Goal: Task Accomplishment & Management: Use online tool/utility

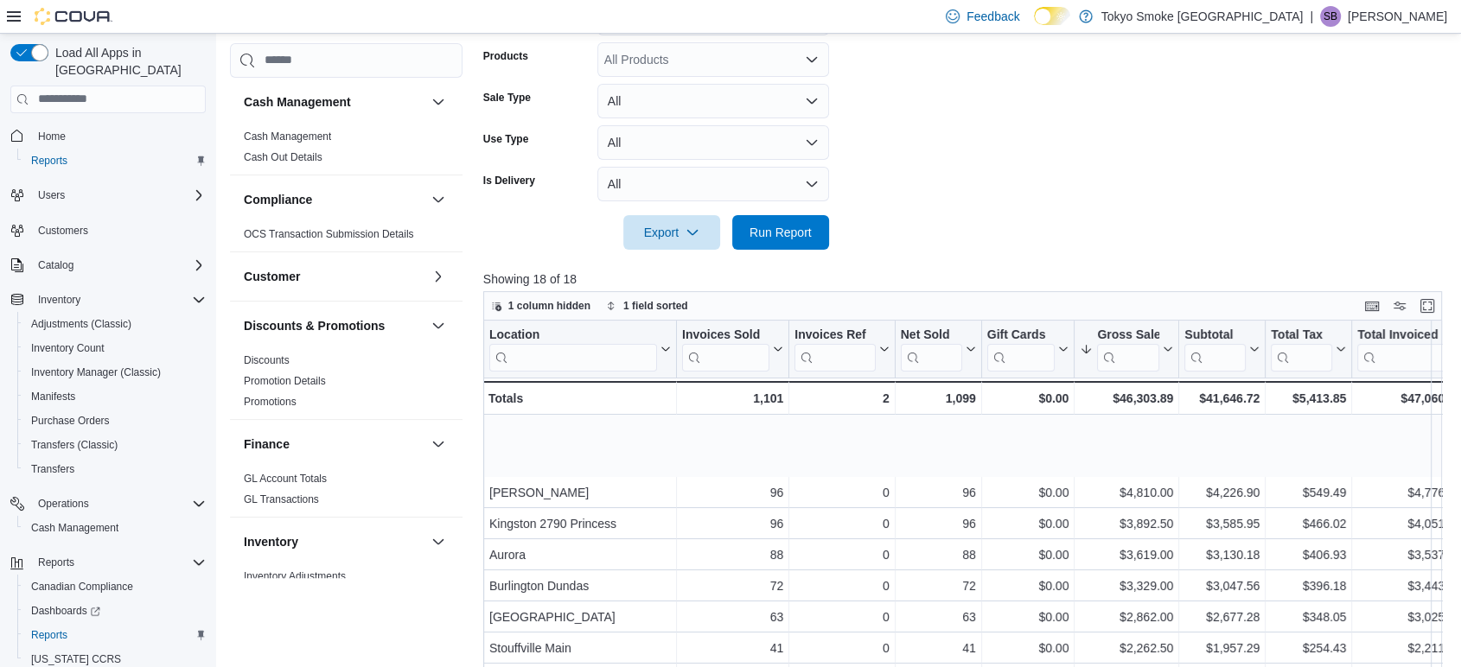
scroll to position [96, 222]
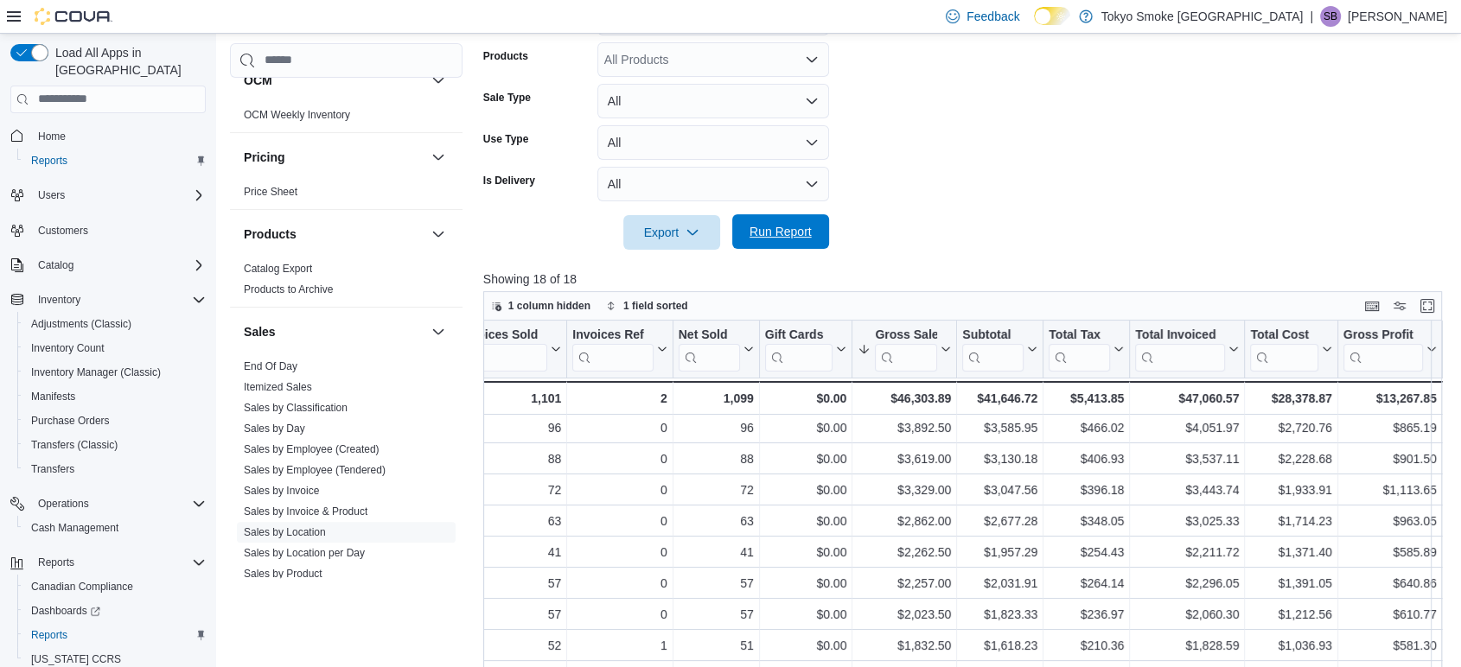
click at [775, 230] on span "Run Report" at bounding box center [780, 231] width 62 height 17
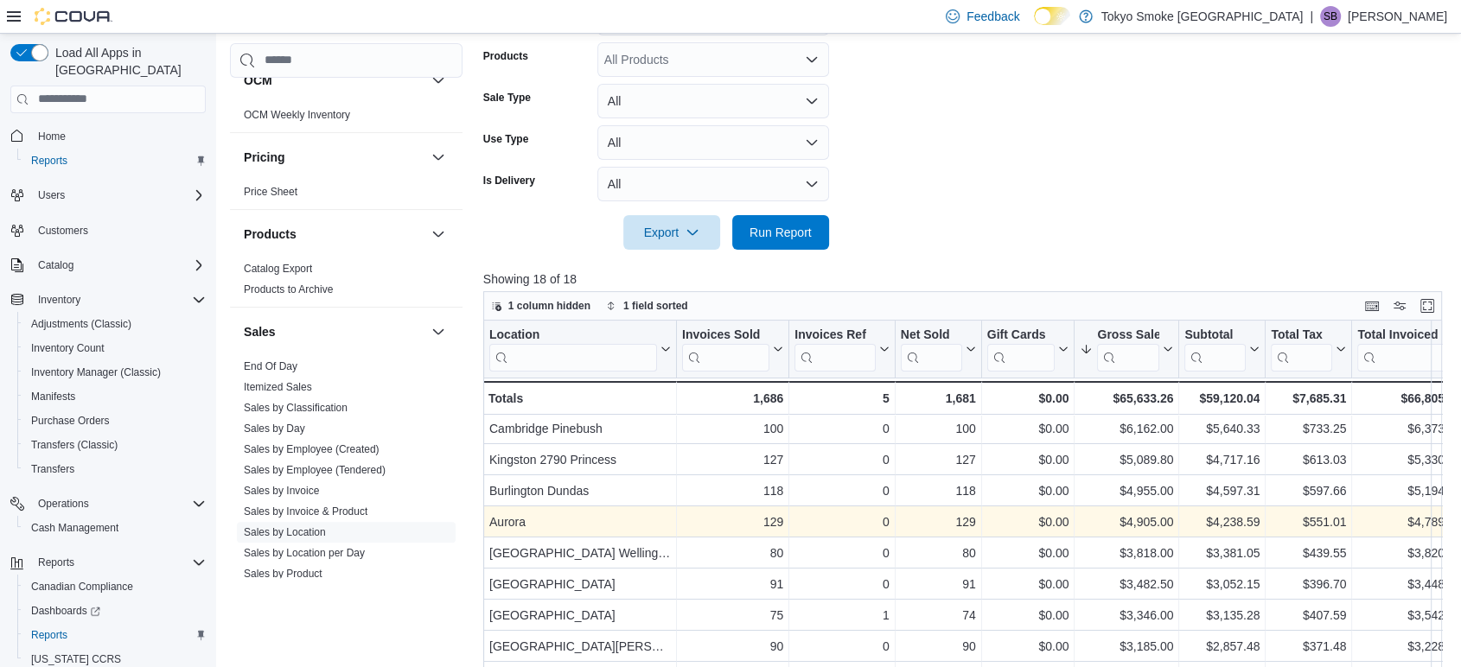
scroll to position [96, 0]
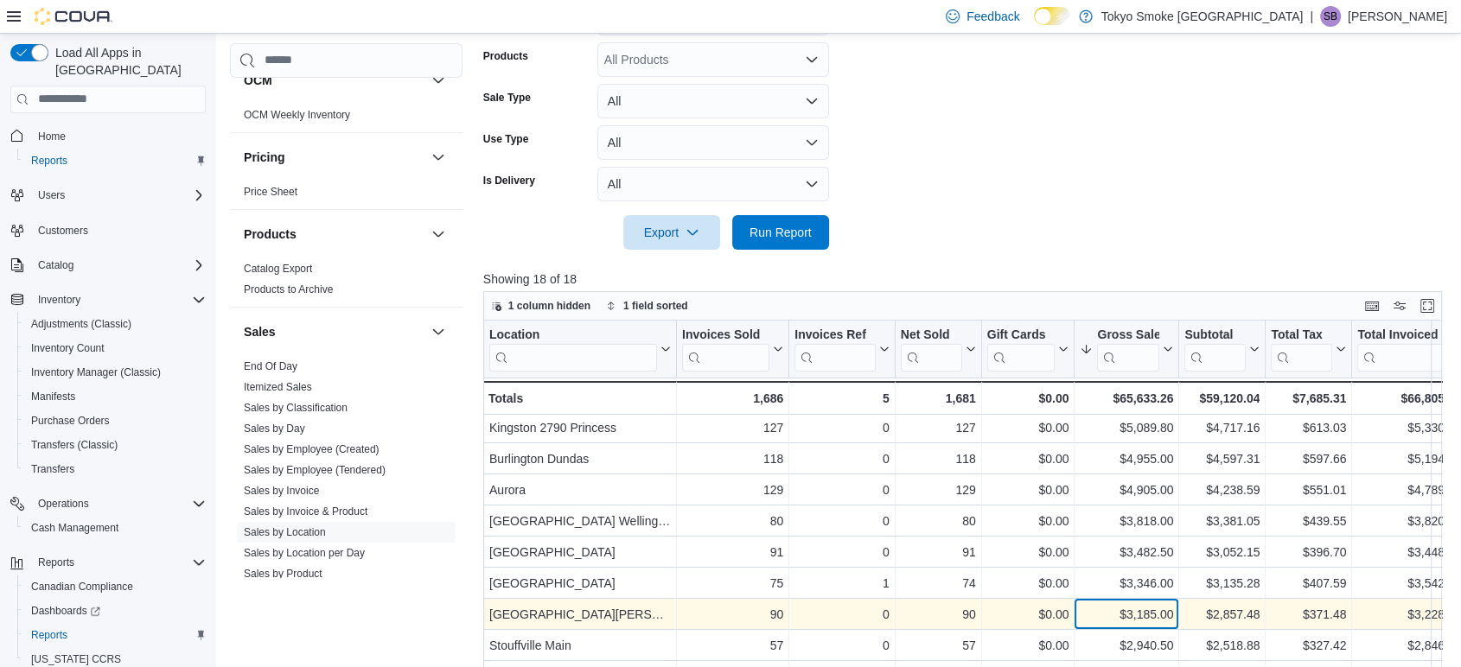
click at [1141, 606] on div "$3,185.00" at bounding box center [1126, 614] width 93 height 21
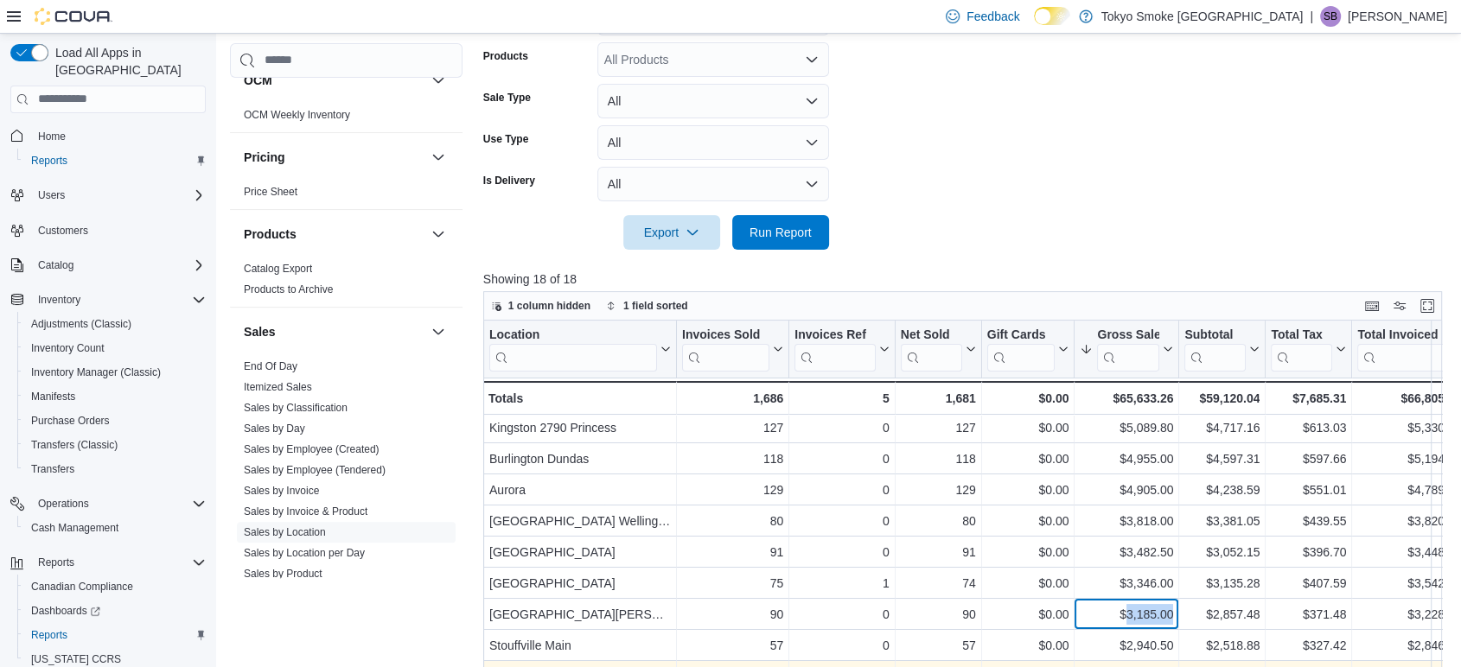
copy div "3,185.00"
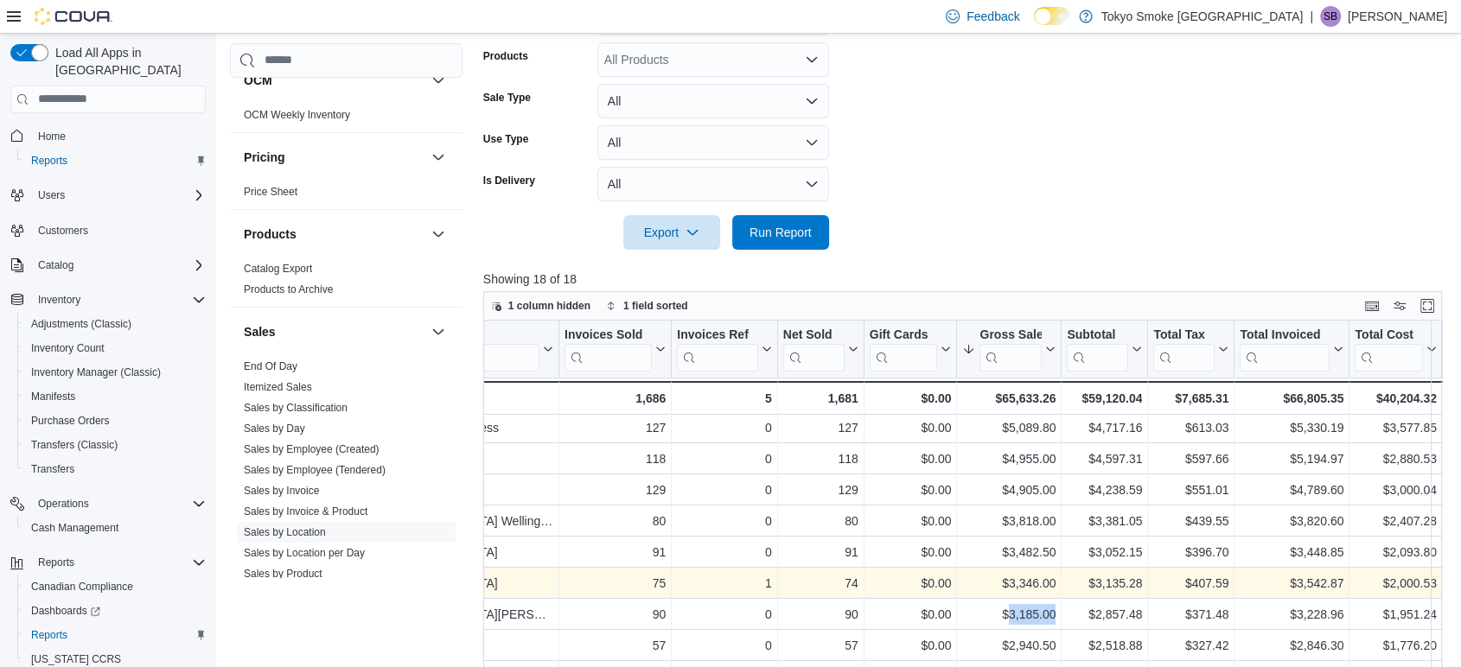
scroll to position [96, 222]
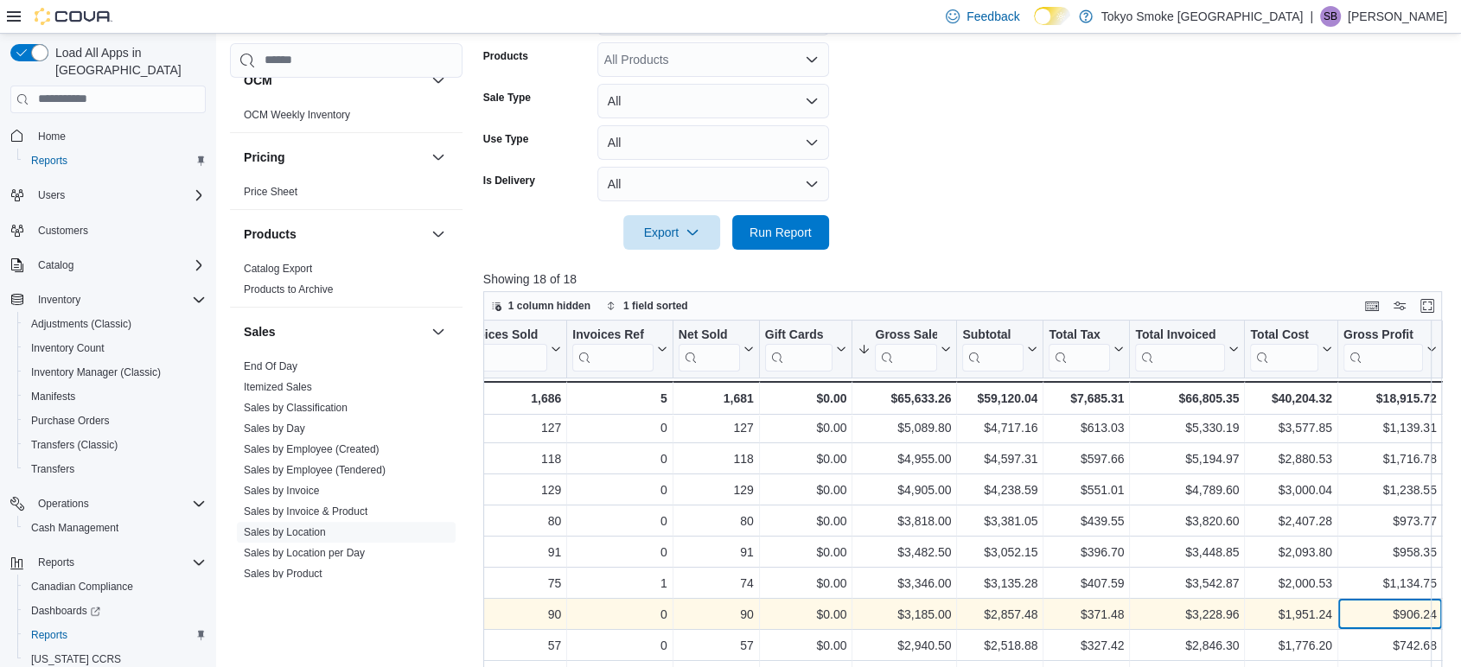
click at [1412, 608] on div "$906.24" at bounding box center [1389, 614] width 93 height 21
copy div "906.24"
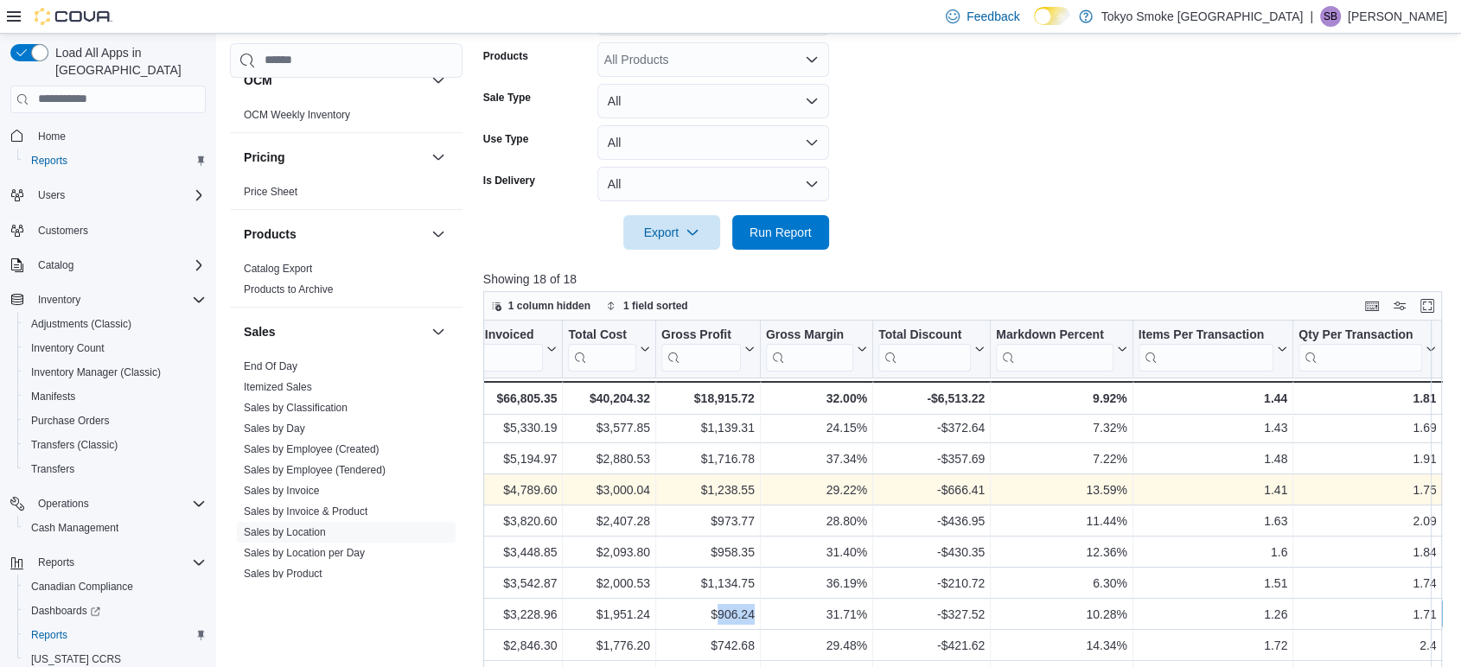
scroll to position [96, 1057]
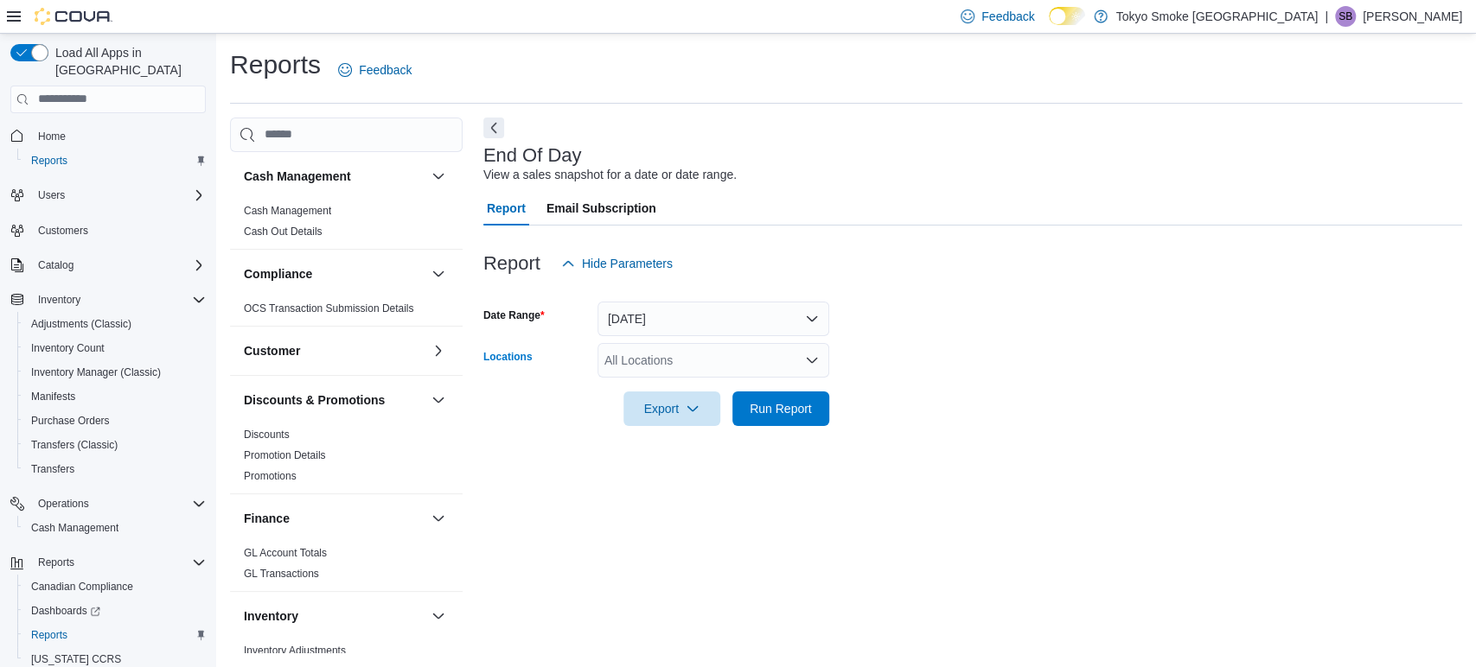
click at [651, 357] on div "All Locations" at bounding box center [713, 360] width 232 height 35
type input "**"
click at [657, 384] on span "[GEOGRAPHIC_DATA][PERSON_NAME]" at bounding box center [748, 389] width 226 height 17
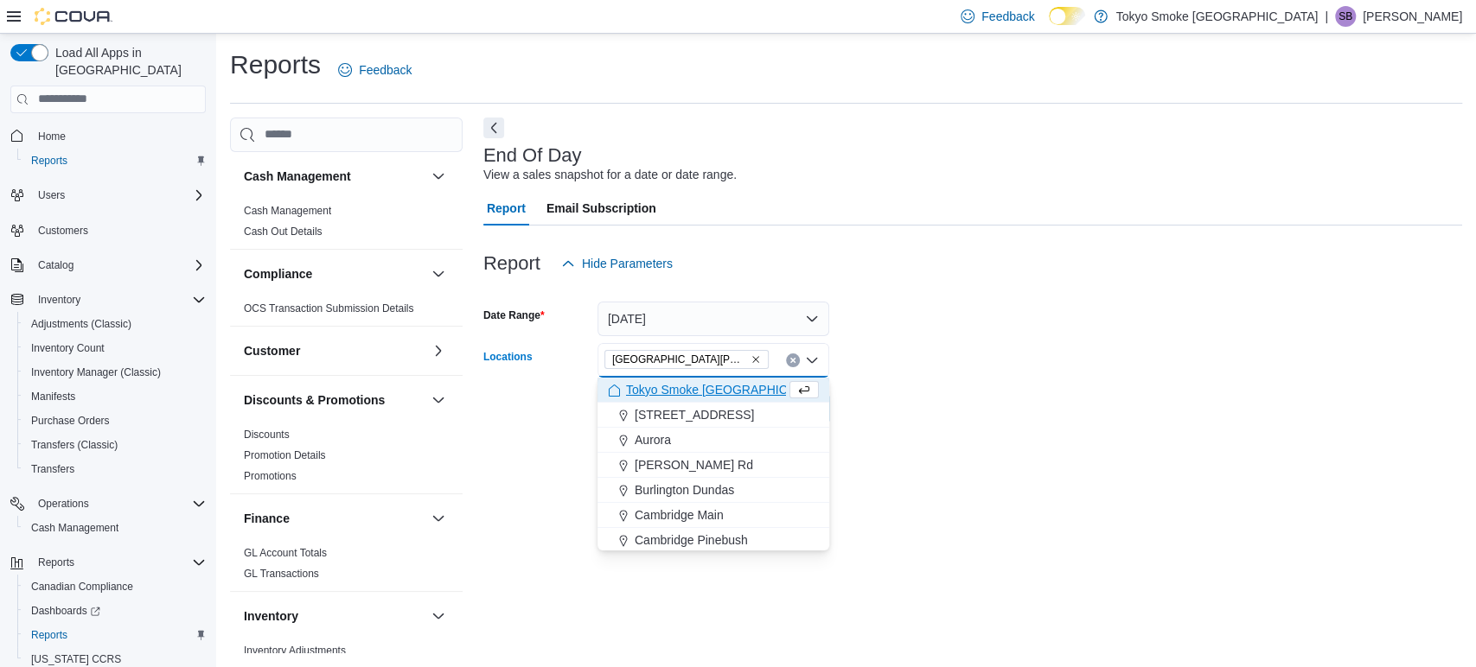
click at [1043, 396] on form "Date Range Today Locations London Byron Village Combo box. Selected. London Byr…" at bounding box center [972, 353] width 979 height 145
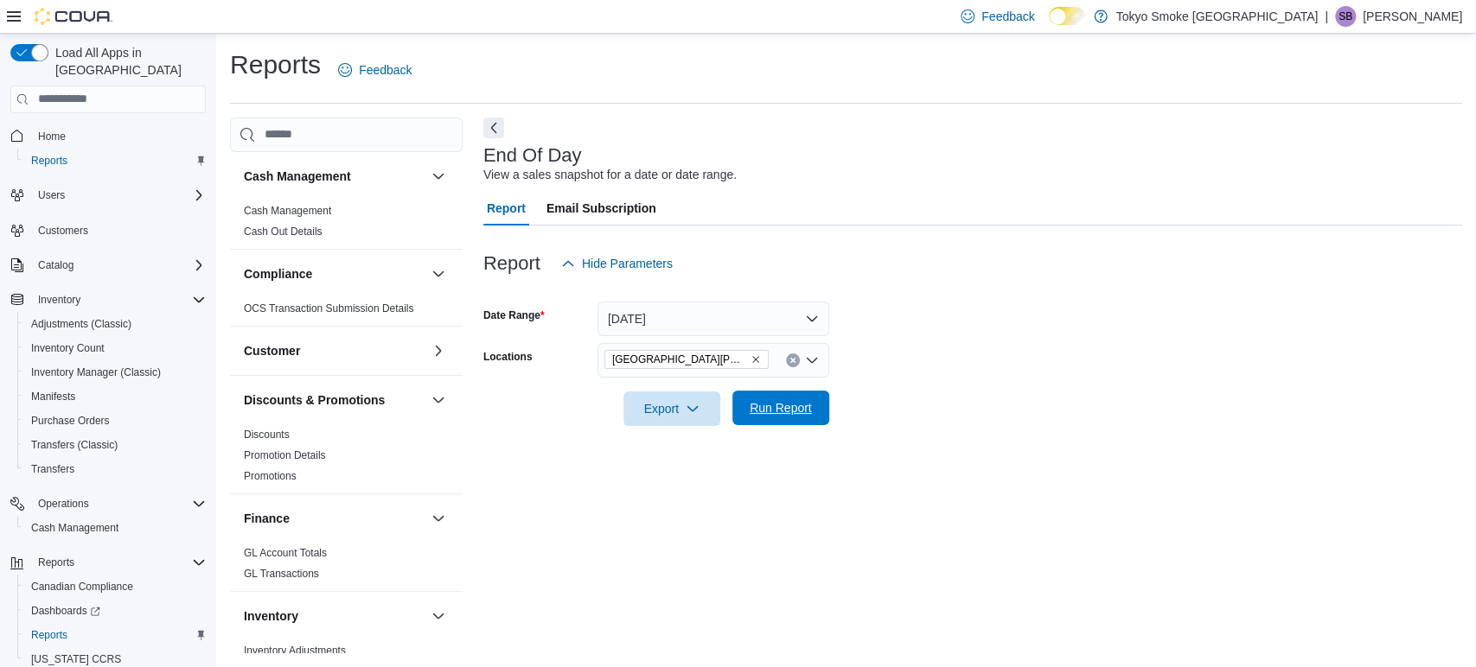
click at [775, 424] on span "Run Report" at bounding box center [781, 408] width 76 height 35
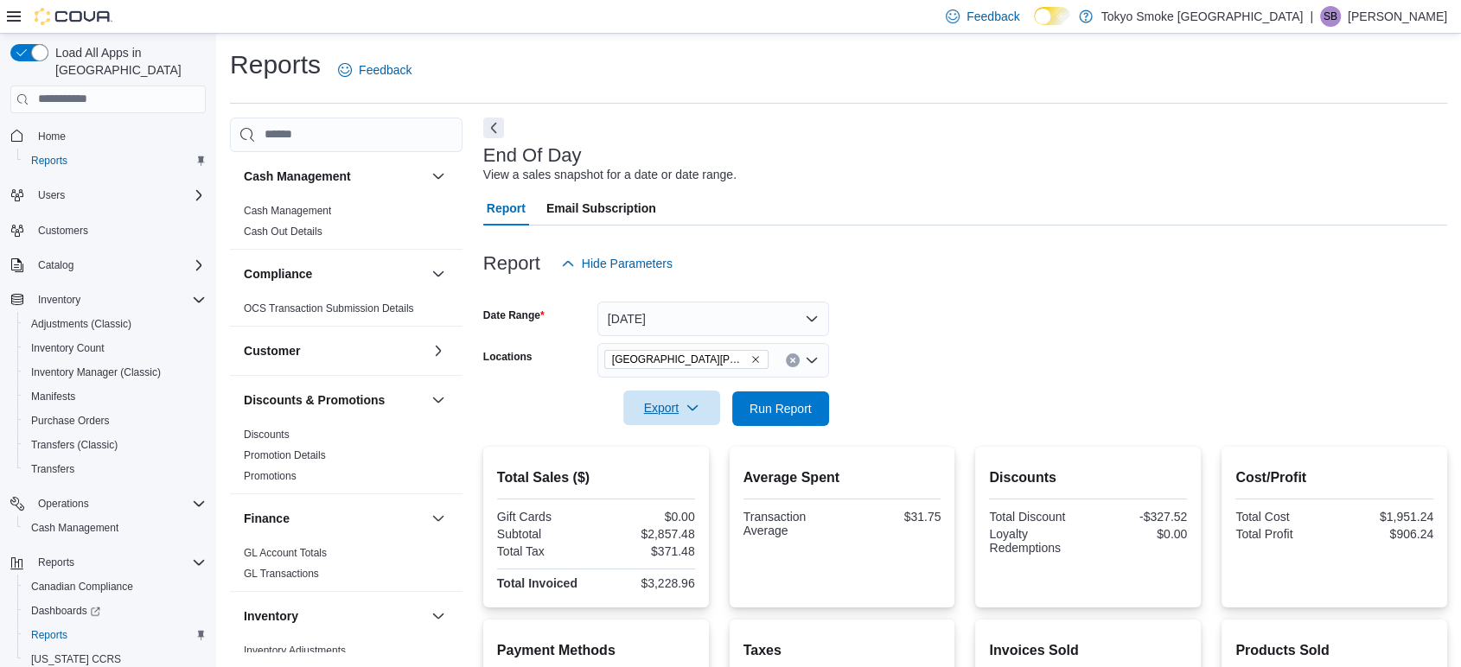
click at [666, 413] on span "Export" at bounding box center [672, 408] width 76 height 35
click at [684, 473] on span "Export to Pdf" at bounding box center [674, 478] width 78 height 14
